Goal: Task Accomplishment & Management: Use online tool/utility

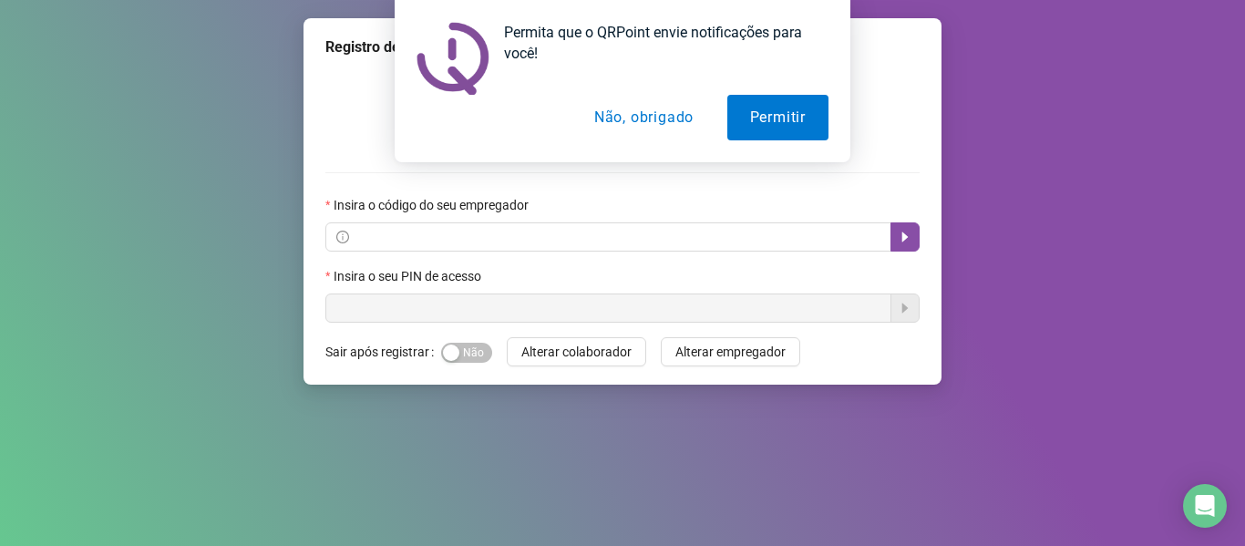
click at [1098, 237] on div "Registro de ponto web Insira o código do seu empregador Insira o seu PIN de ace…" at bounding box center [622, 273] width 1245 height 546
click at [1115, 156] on div "Permita que o QRPoint envie notificações para você! Permitir Não, obrigado" at bounding box center [622, 81] width 1245 height 162
click at [655, 125] on button "Não, obrigado" at bounding box center [644, 118] width 145 height 46
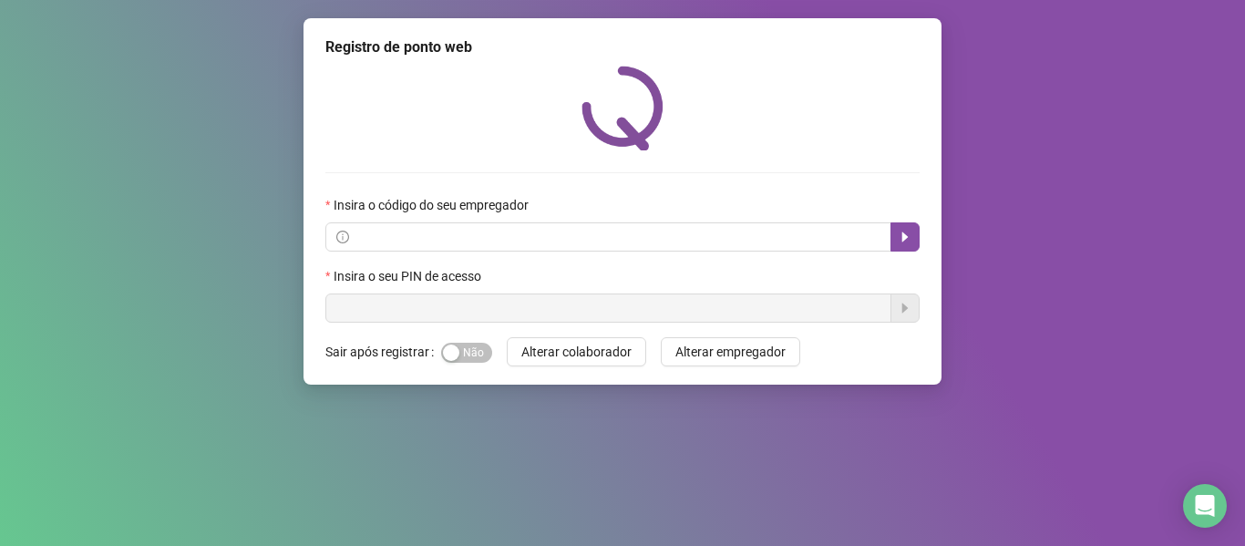
click at [1054, 218] on div "Registro de ponto web Insira o código do seu empregador Insira o seu PIN de ace…" at bounding box center [622, 273] width 1245 height 546
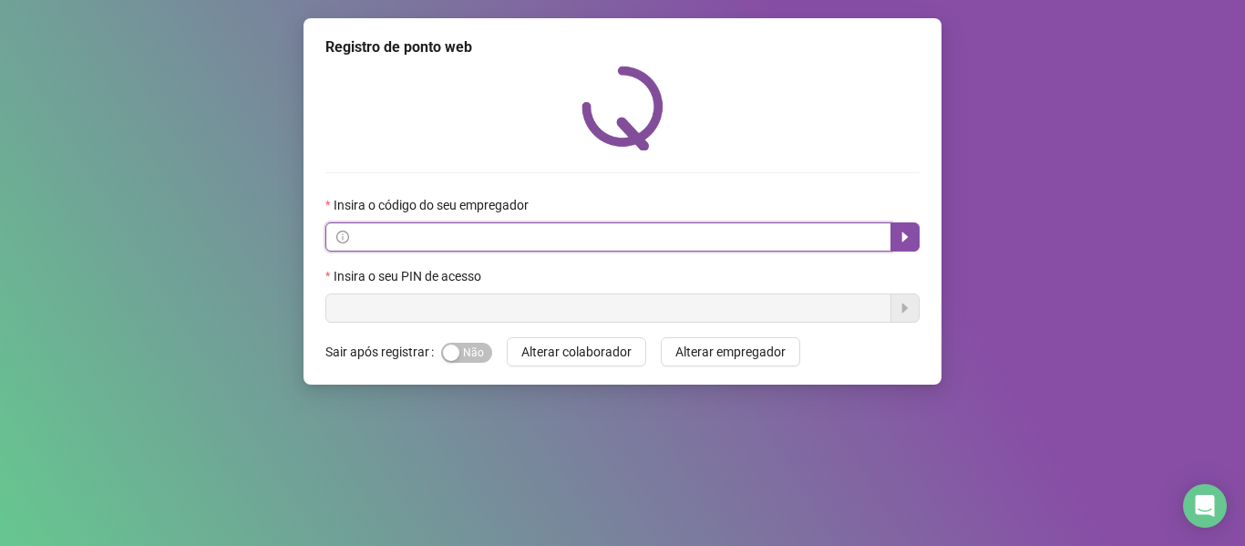
click at [393, 231] on input "text" at bounding box center [617, 237] width 528 height 20
click at [463, 243] on input "text" at bounding box center [617, 237] width 528 height 20
